Goal: Information Seeking & Learning: Understand process/instructions

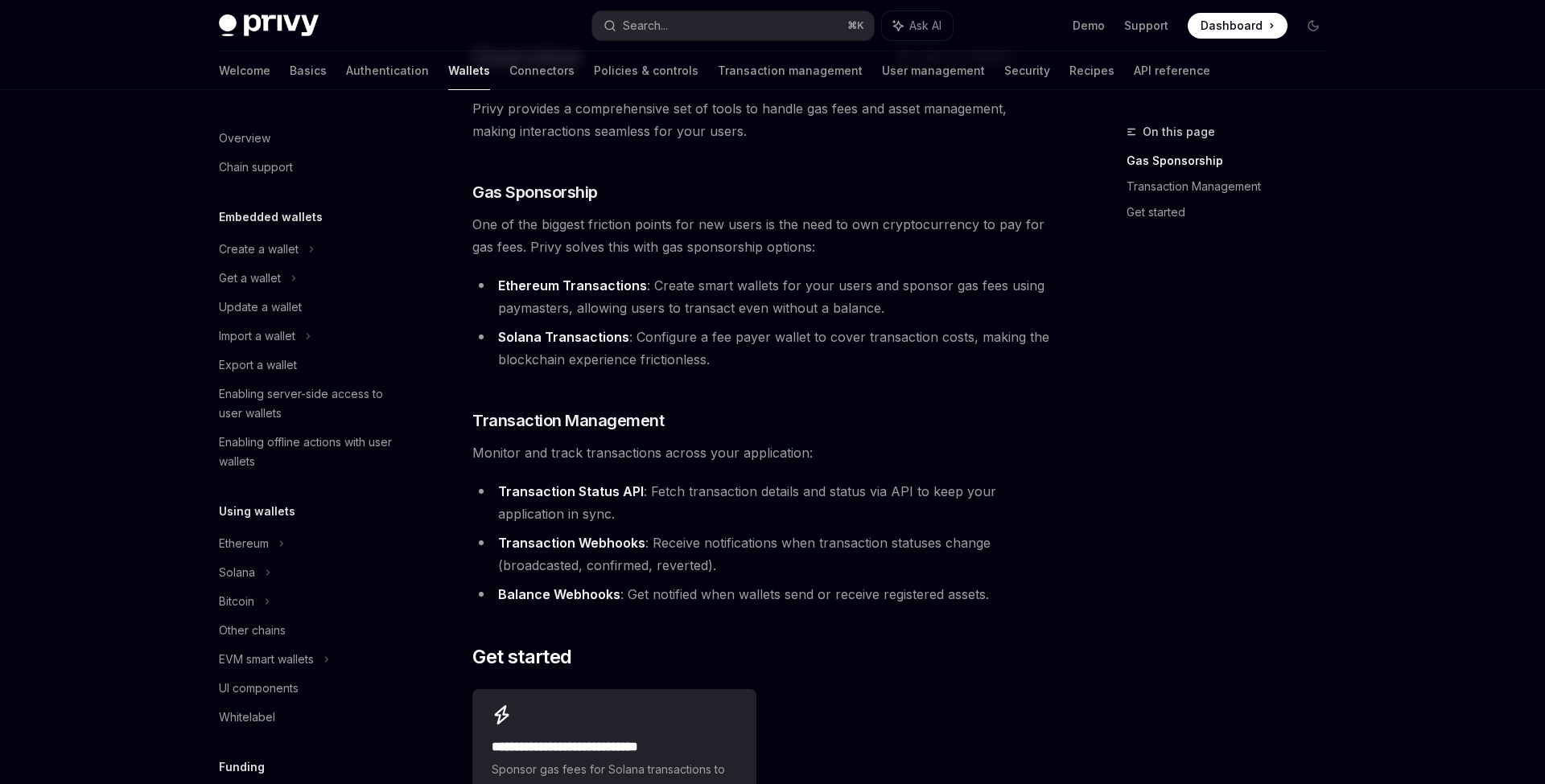
scroll to position [15, 0]
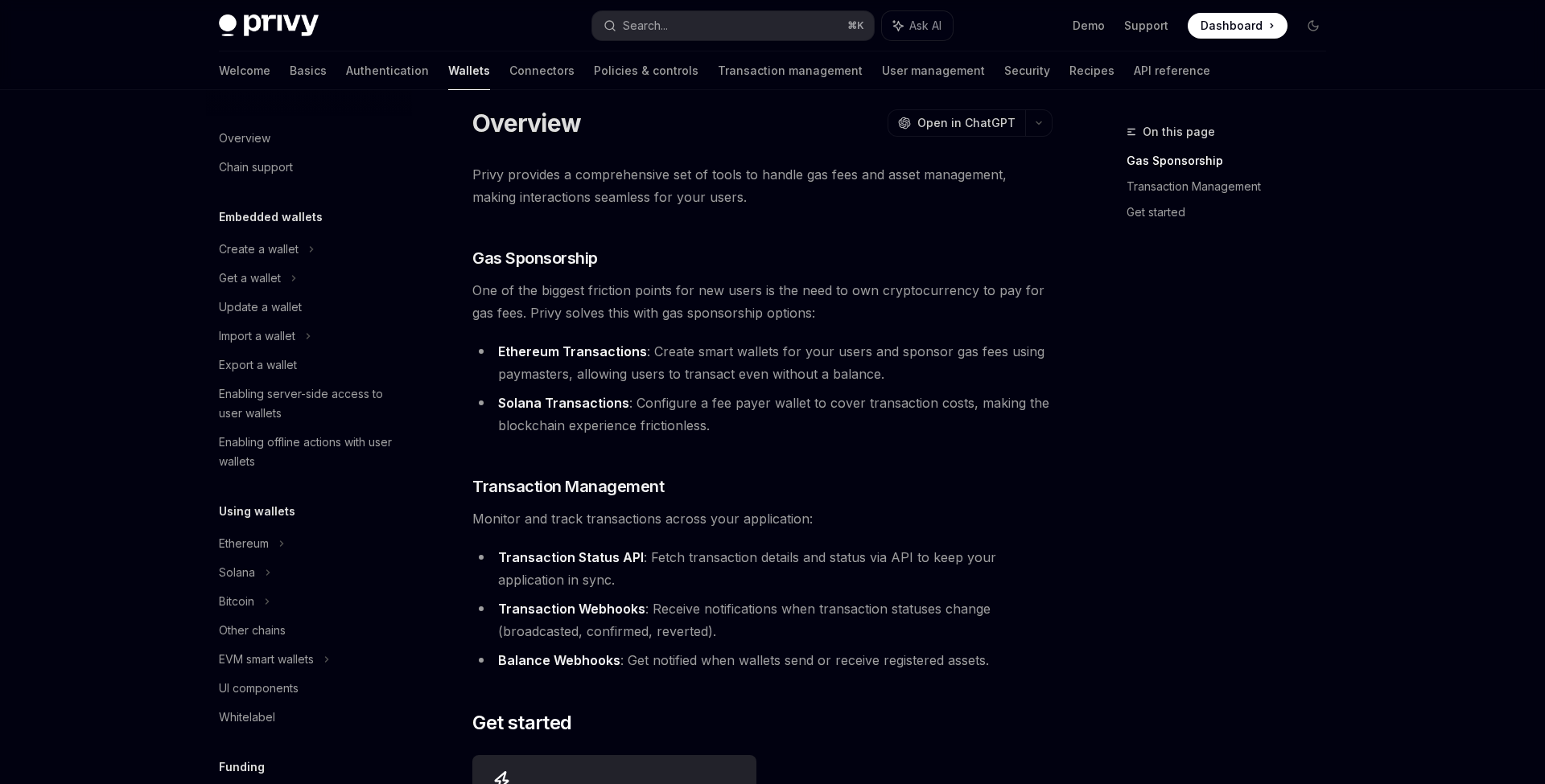
click at [751, 371] on li "Ethereum Transactions : Create smart wallets for your users and sponsor gas fee…" at bounding box center [762, 363] width 580 height 45
click at [1088, 20] on link "Demo" at bounding box center [1089, 25] width 32 height 16
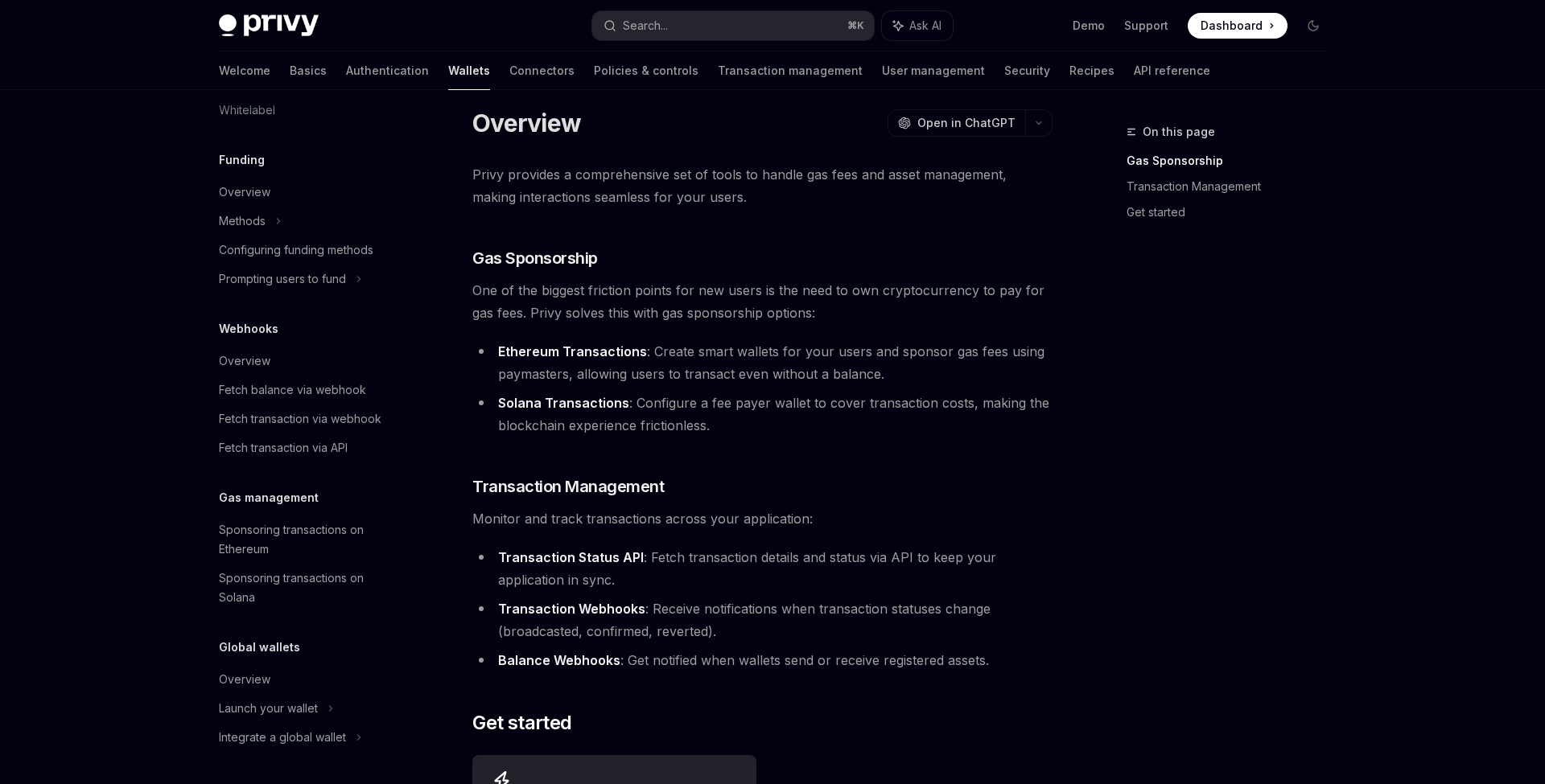
scroll to position [607, 0]
click at [363, 550] on div "Sponsoring transactions on Ethereum" at bounding box center [310, 540] width 184 height 39
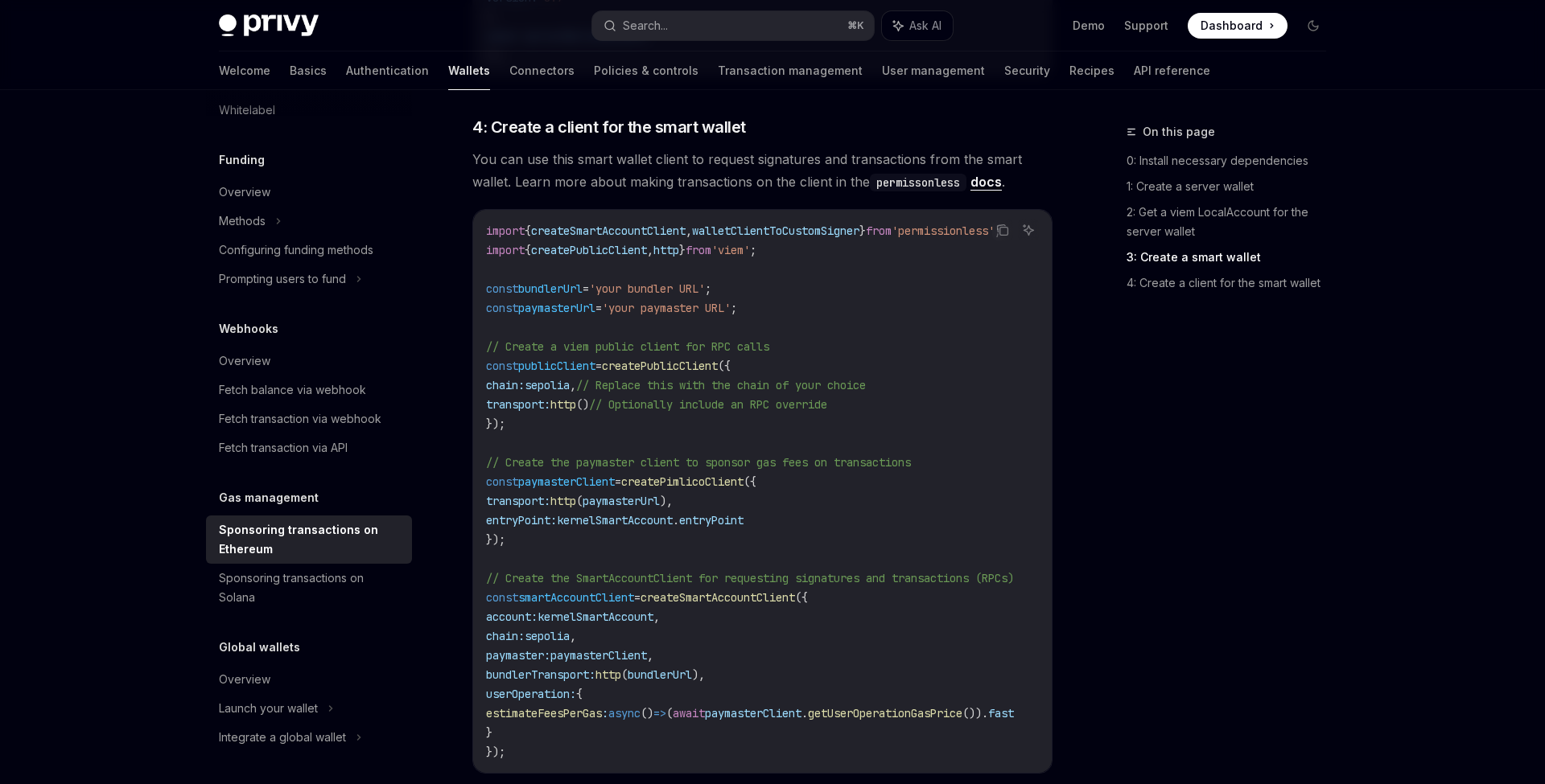
scroll to position [2012, 0]
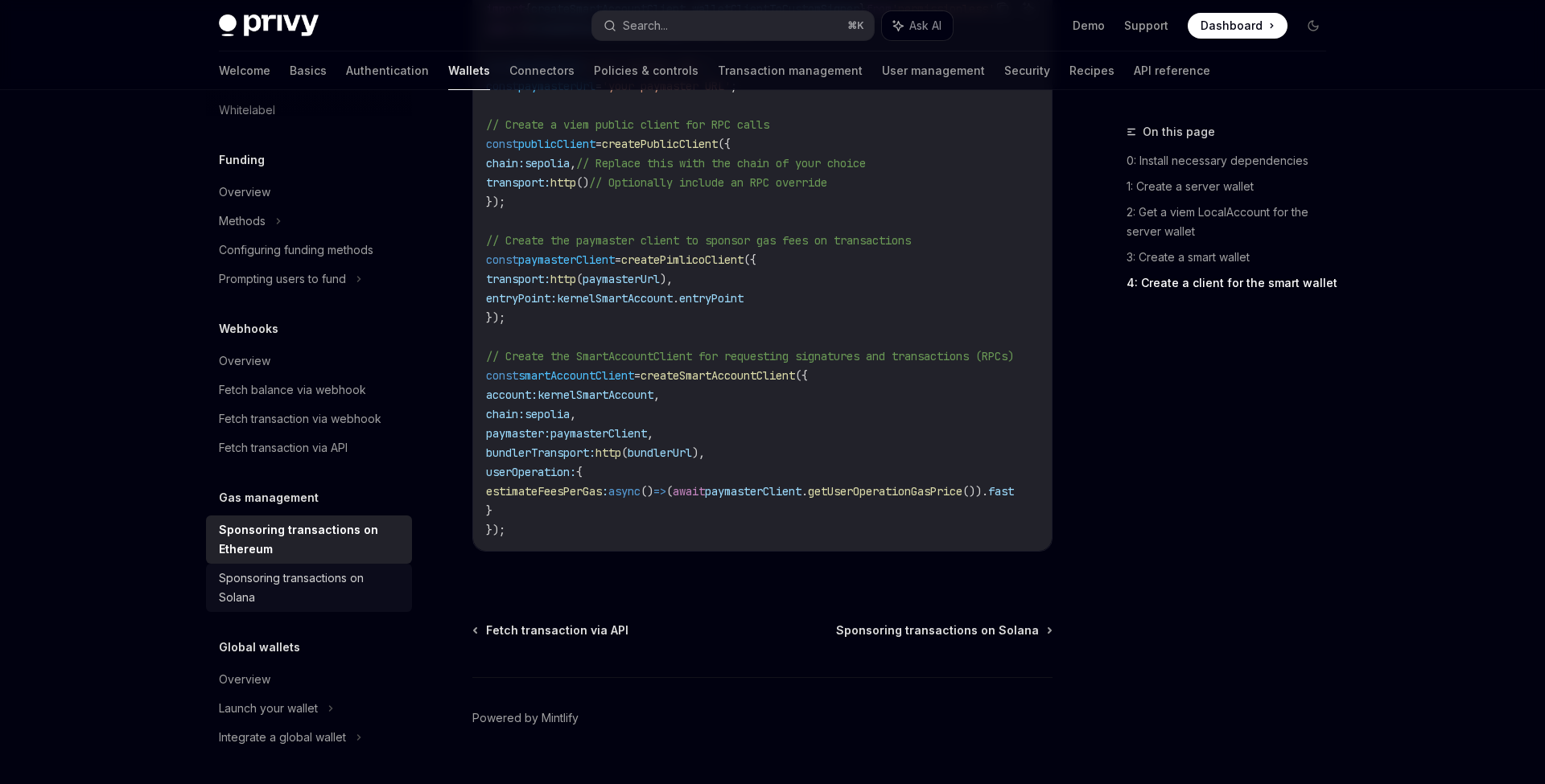
click at [327, 586] on div "Sponsoring transactions on Solana" at bounding box center [310, 588] width 184 height 39
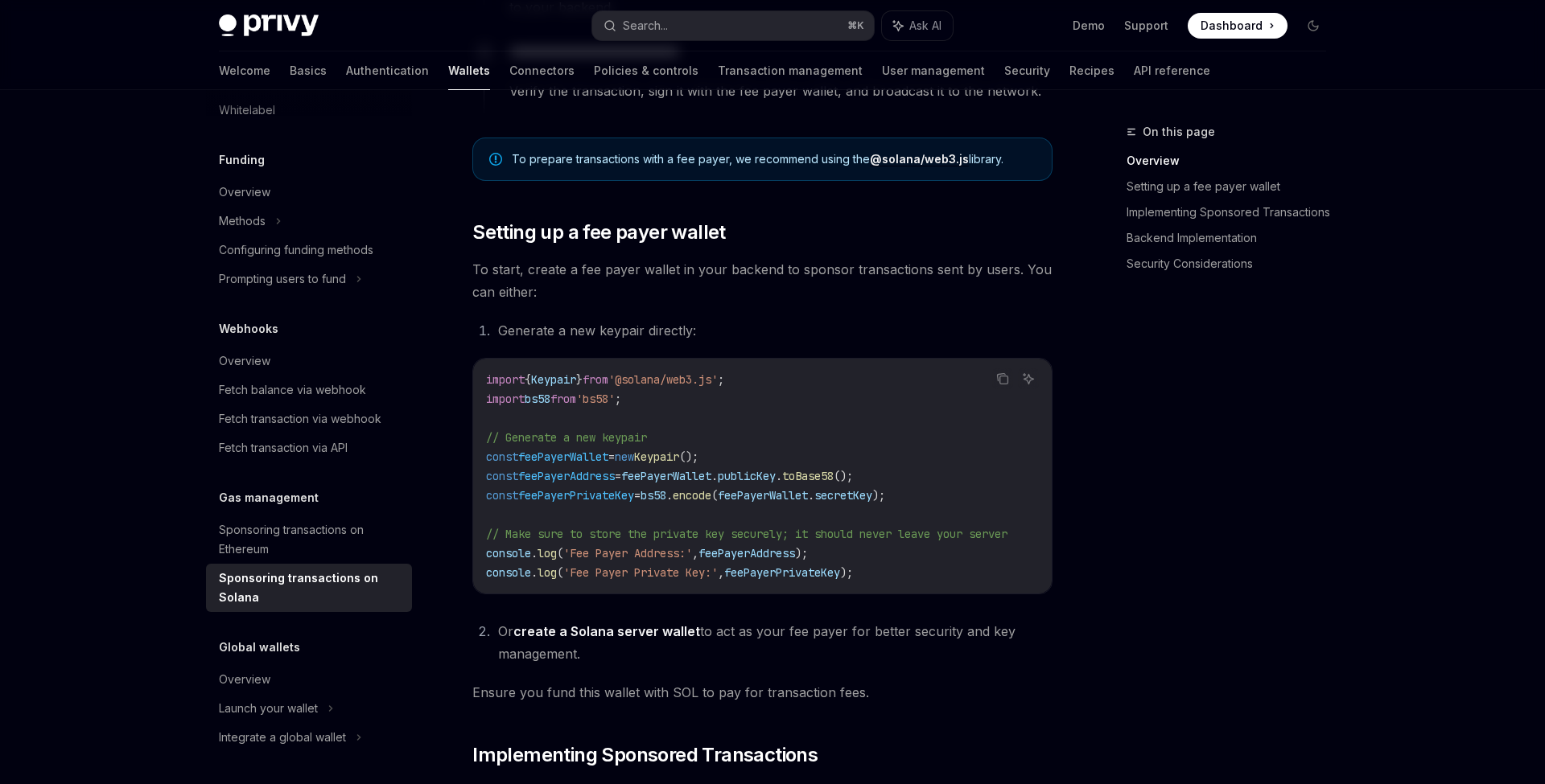
scroll to position [616, 0]
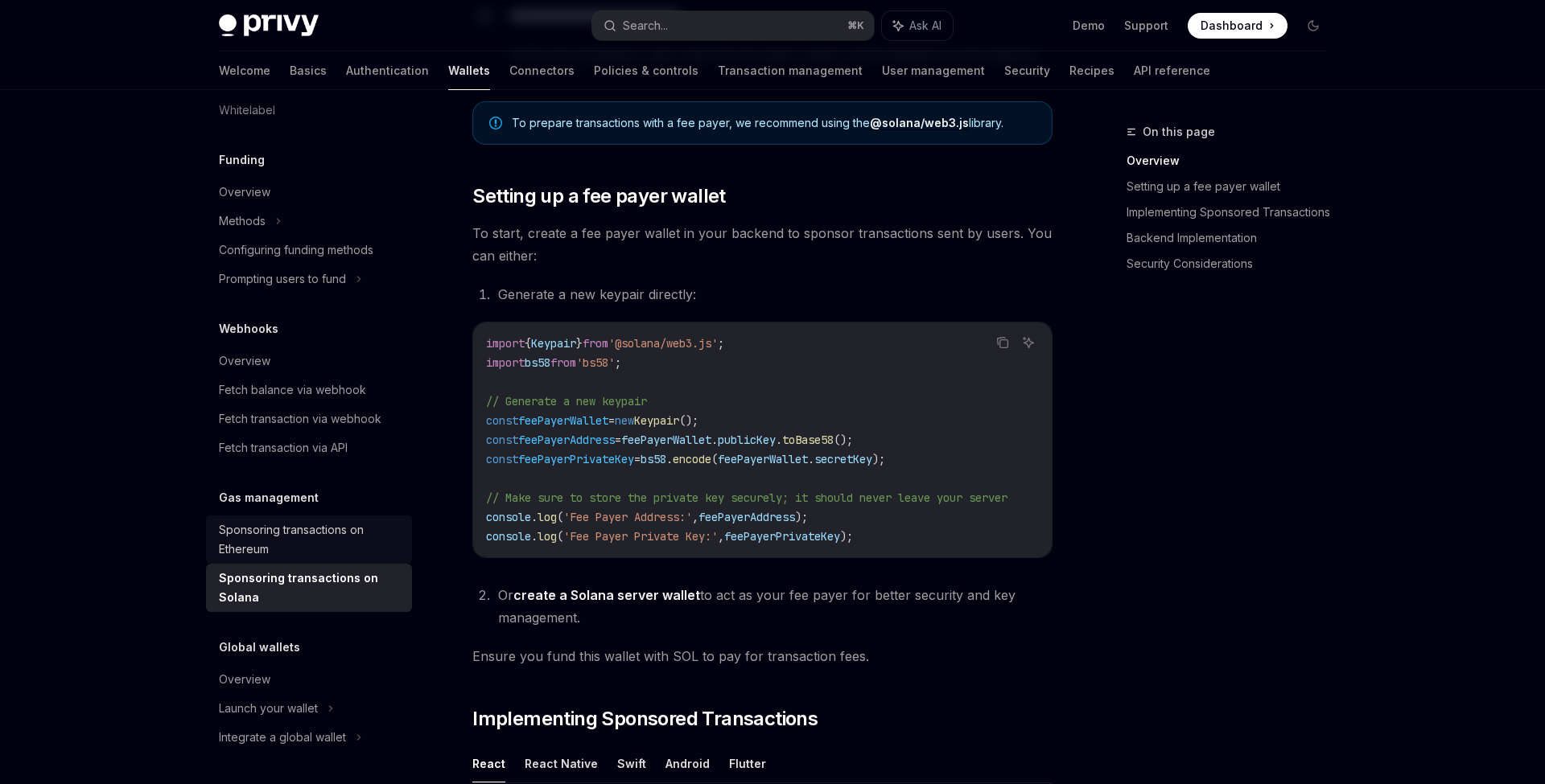
click at [389, 533] on div "Sponsoring transactions on Ethereum" at bounding box center [310, 540] width 184 height 39
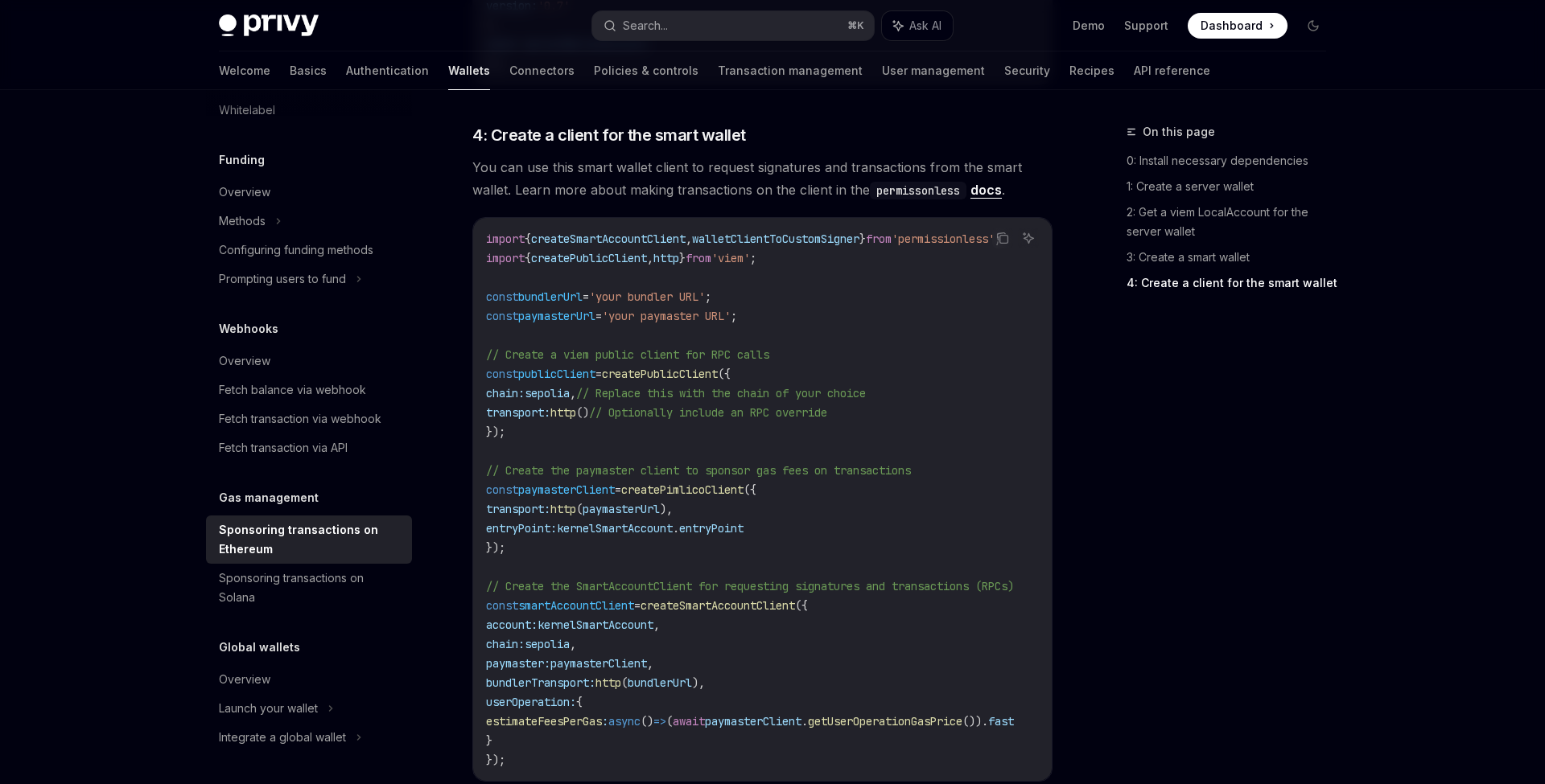
scroll to position [1768, 0]
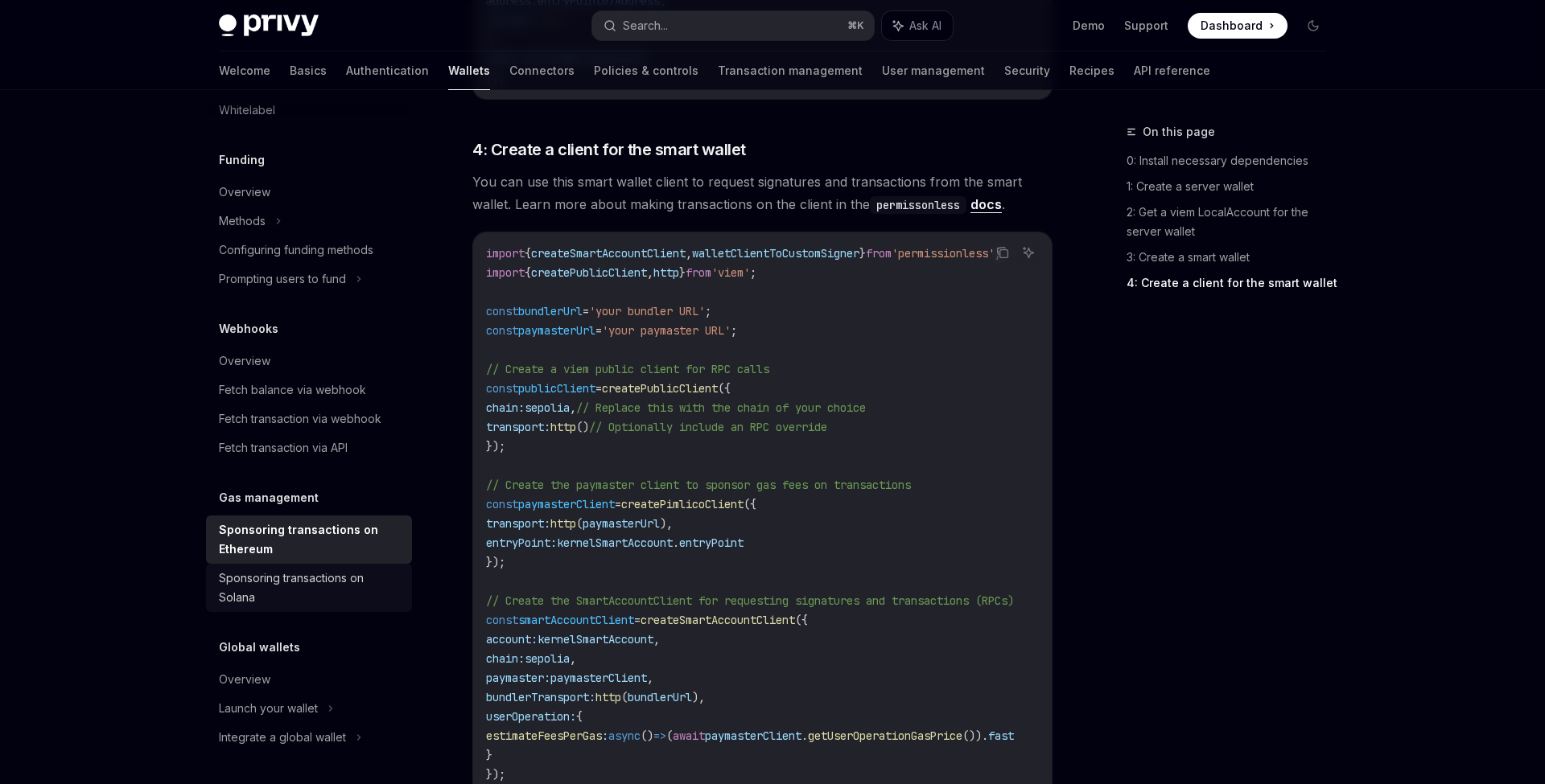
click at [312, 590] on div "Sponsoring transactions on Solana" at bounding box center [310, 588] width 184 height 39
type textarea "*"
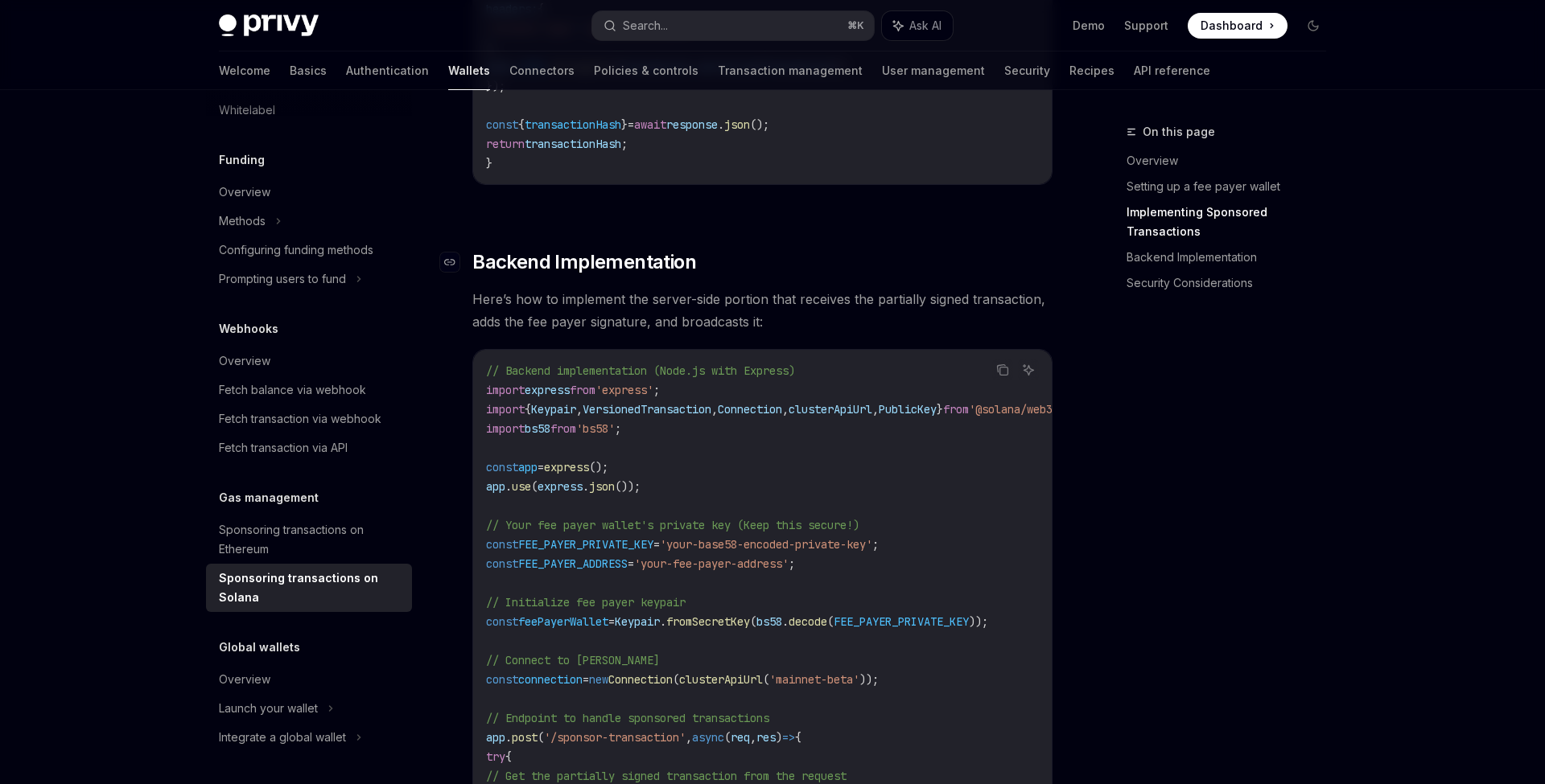
scroll to position [2580, 0]
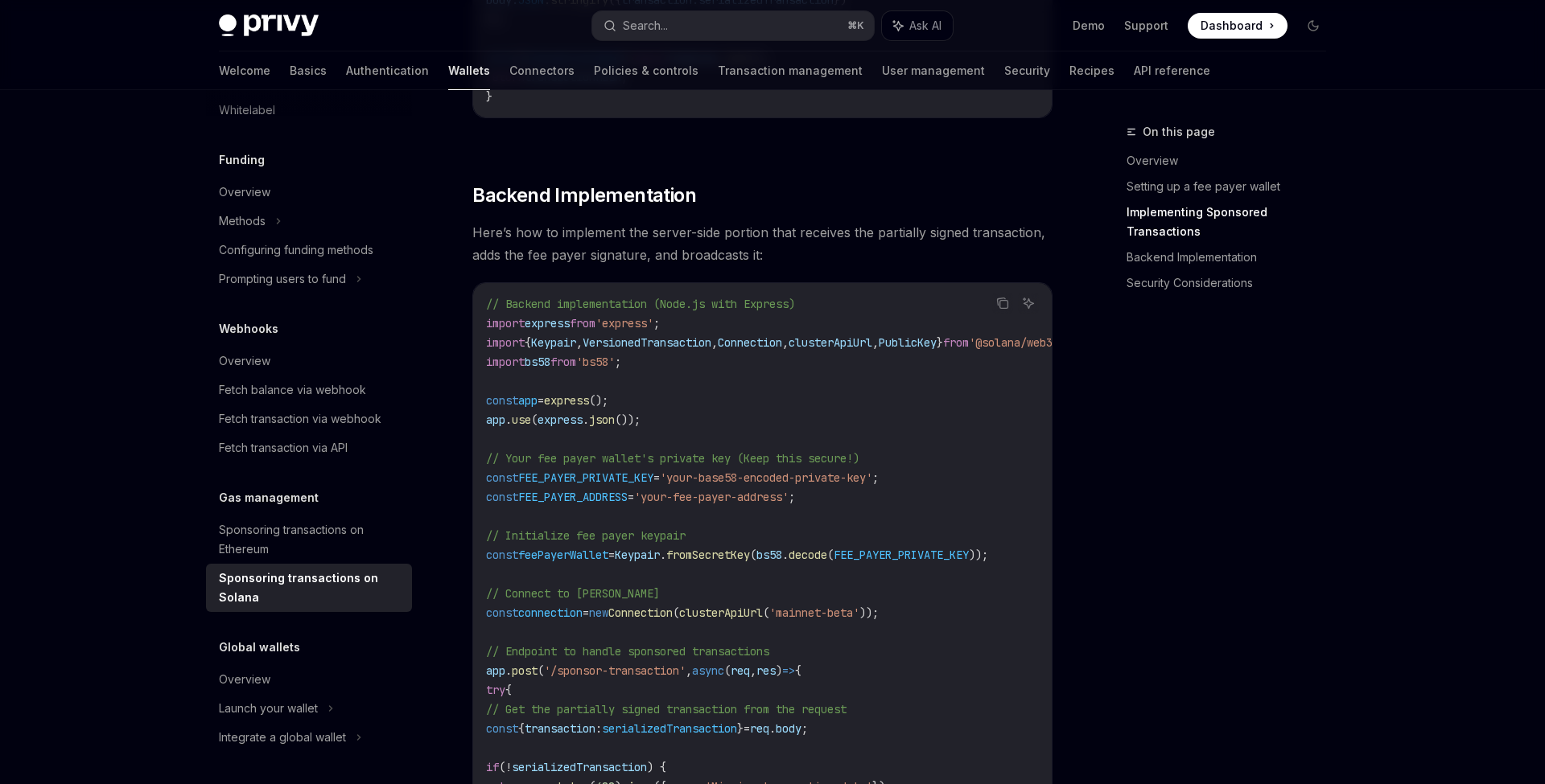
click at [944, 267] on span "Here’s how to implement the server-side portion that receives the partially sig…" at bounding box center [762, 244] width 580 height 45
